Goal: Use online tool/utility: Utilize a website feature to perform a specific function

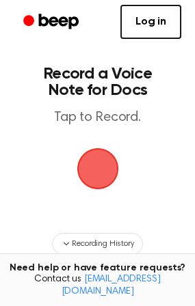
click at [89, 157] on span "button" at bounding box center [98, 169] width 38 height 38
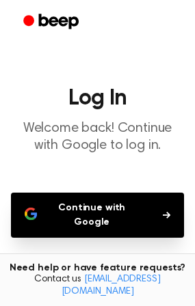
click at [168, 213] on icon "button" at bounding box center [167, 215] width 8 height 8
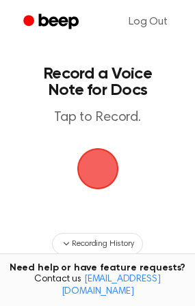
click at [94, 179] on span "button" at bounding box center [98, 169] width 38 height 38
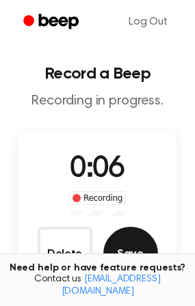
click at [128, 240] on button "Save" at bounding box center [130, 254] width 55 height 55
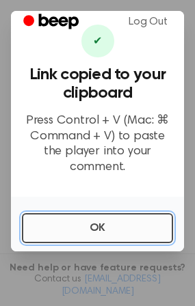
click at [107, 223] on button "OK" at bounding box center [97, 228] width 151 height 30
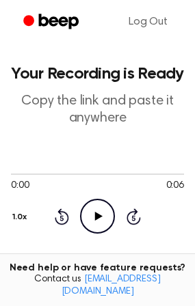
scroll to position [268, 0]
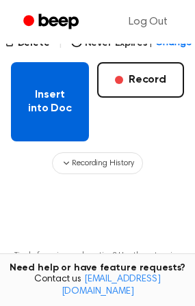
click at [38, 101] on button "Insert into Doc" at bounding box center [50, 101] width 78 height 79
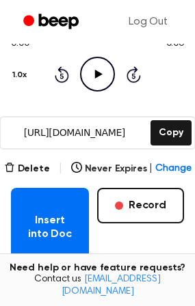
scroll to position [156, 0]
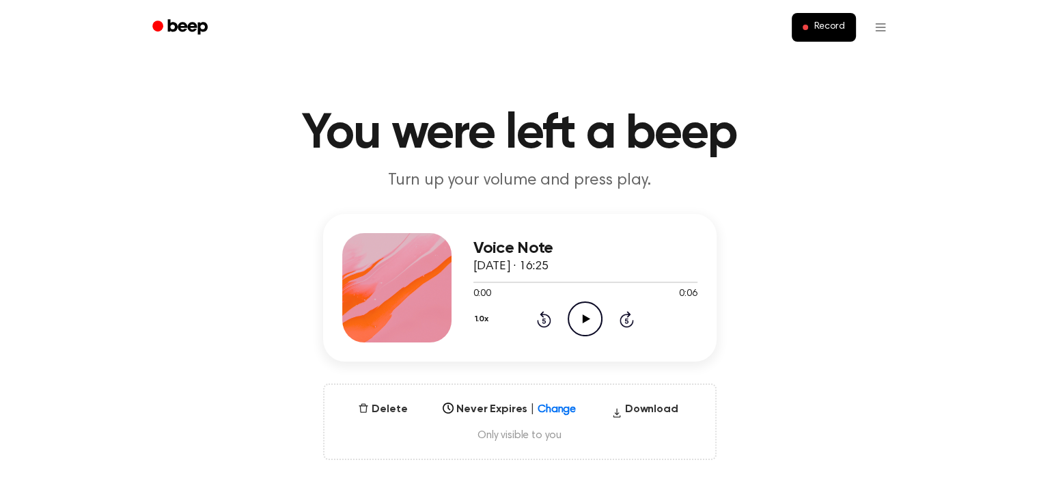
click at [592, 315] on icon "Play Audio" at bounding box center [585, 318] width 35 height 35
click at [592, 315] on icon "Pause Audio" at bounding box center [585, 318] width 35 height 35
click at [385, 407] on button "Delete" at bounding box center [383, 409] width 60 height 16
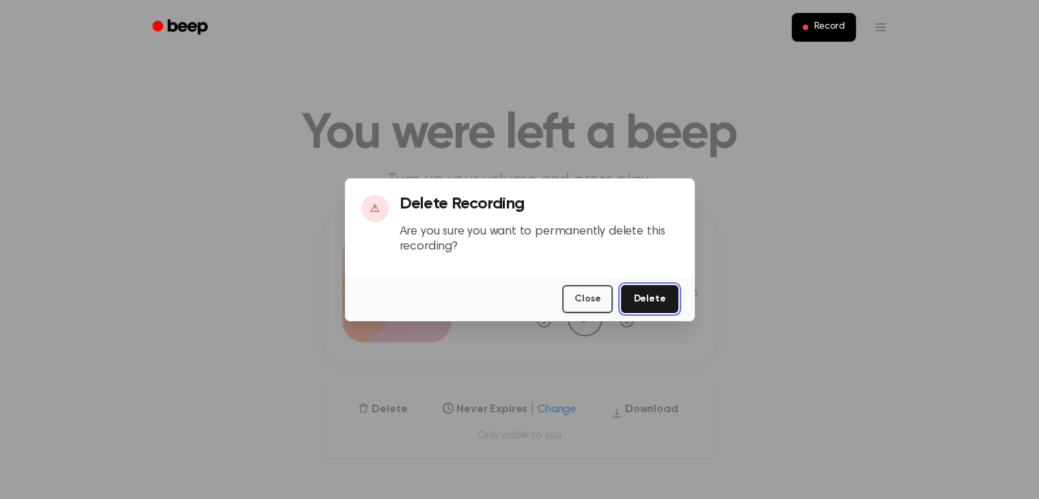
click at [658, 301] on button "Delete" at bounding box center [649, 299] width 57 height 28
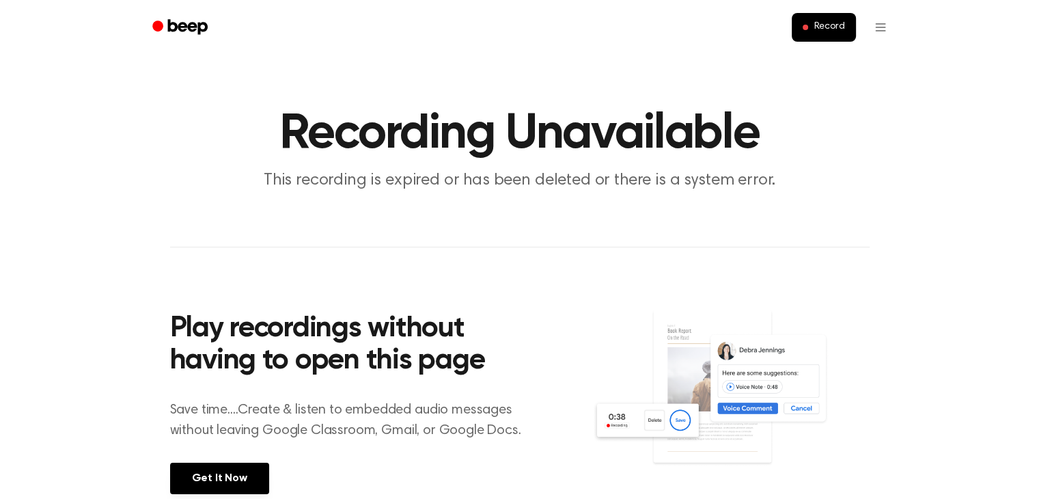
click at [657, 293] on main "Recording Unavailable This recording is expired or has been deleted or there is…" at bounding box center [519, 277] width 1039 height 554
